Goal: Information Seeking & Learning: Learn about a topic

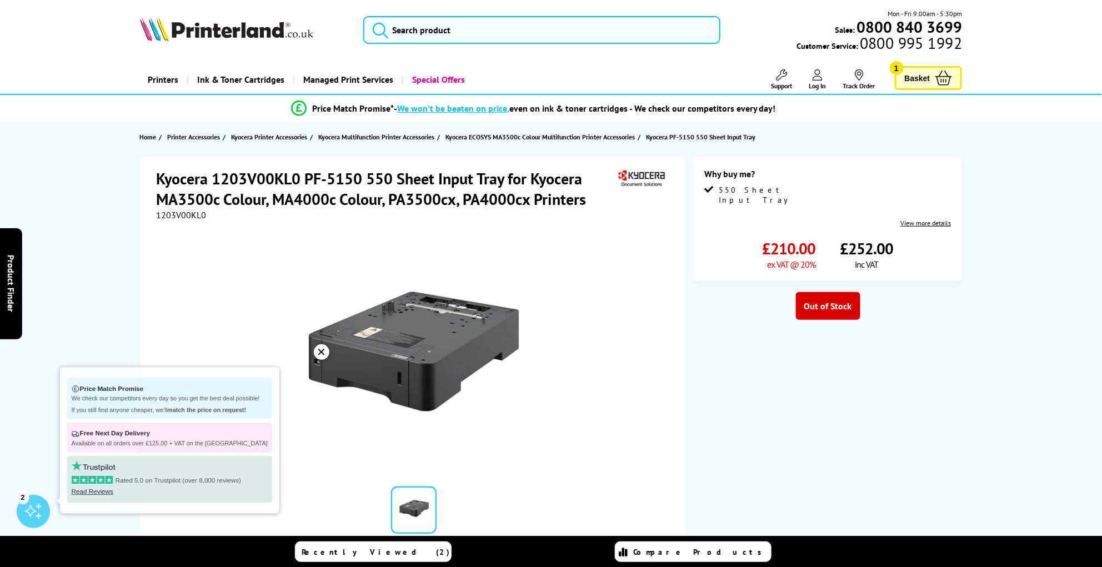
click at [314, 352] on div "✕" at bounding box center [322, 352] width 16 height 16
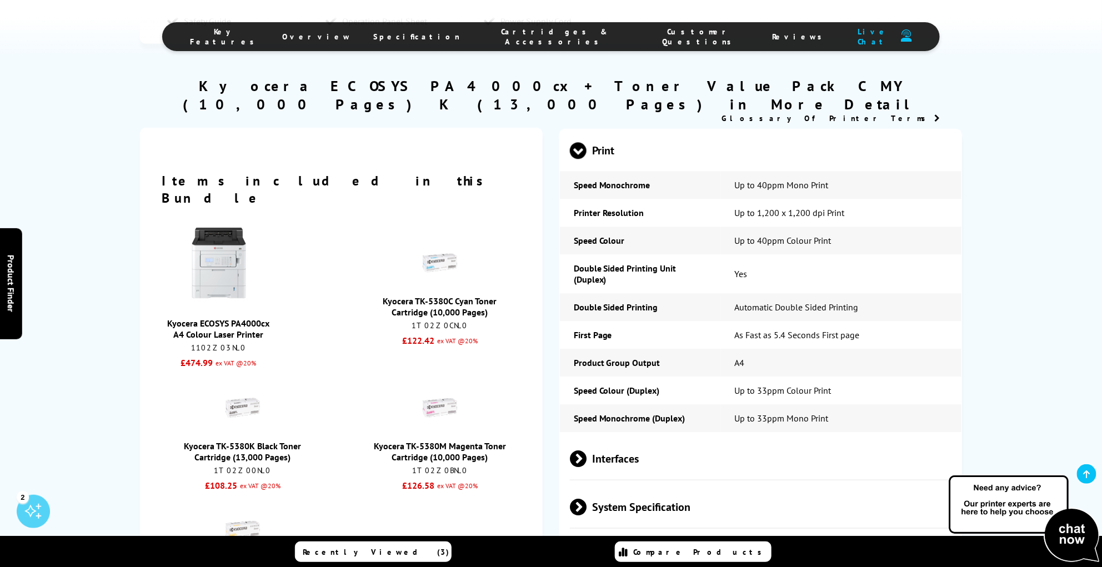
scroll to position [1333, 0]
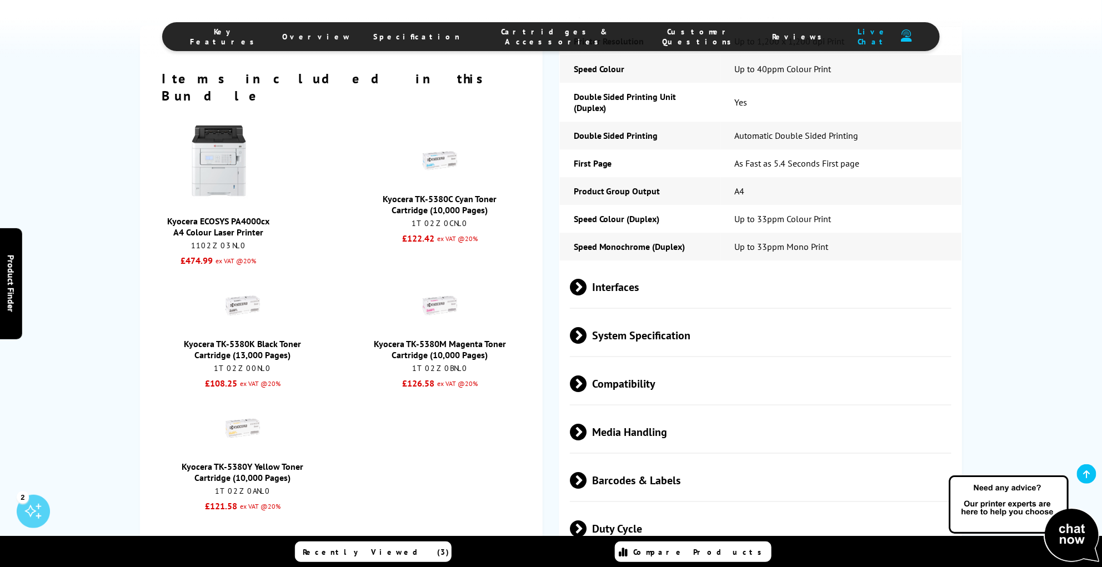
click at [586, 333] on span at bounding box center [586, 335] width 0 height 17
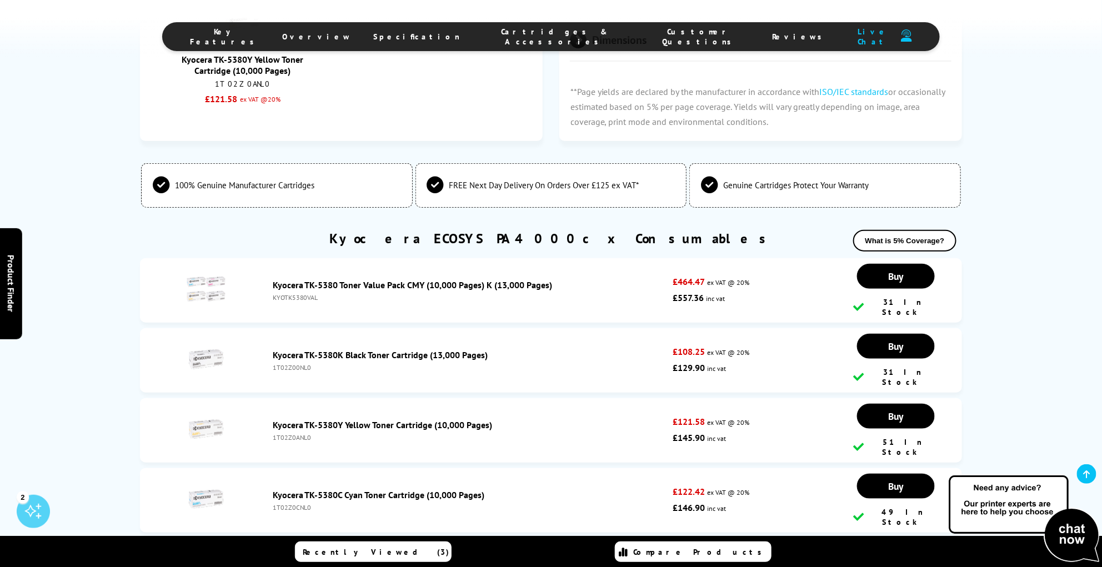
scroll to position [1777, 0]
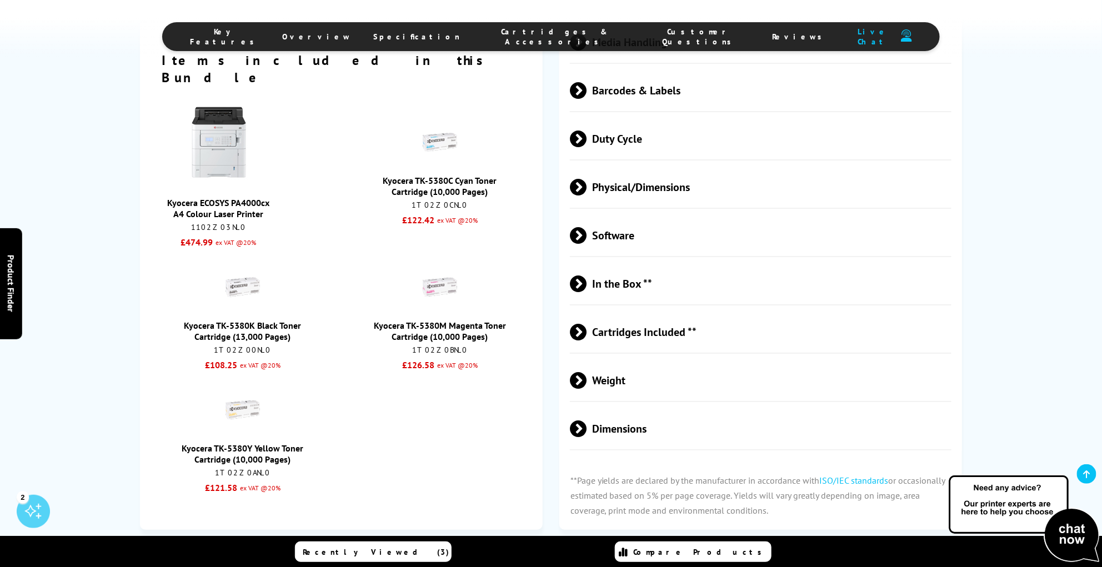
click at [586, 422] on span at bounding box center [586, 428] width 0 height 17
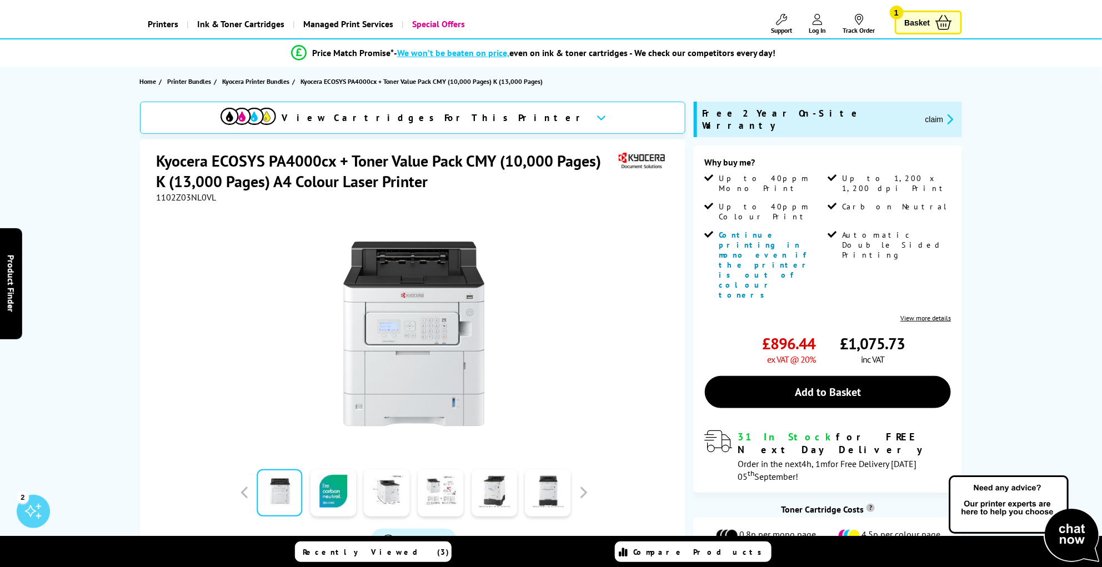
scroll to position [0, 0]
